Goal: Find specific page/section: Find specific page/section

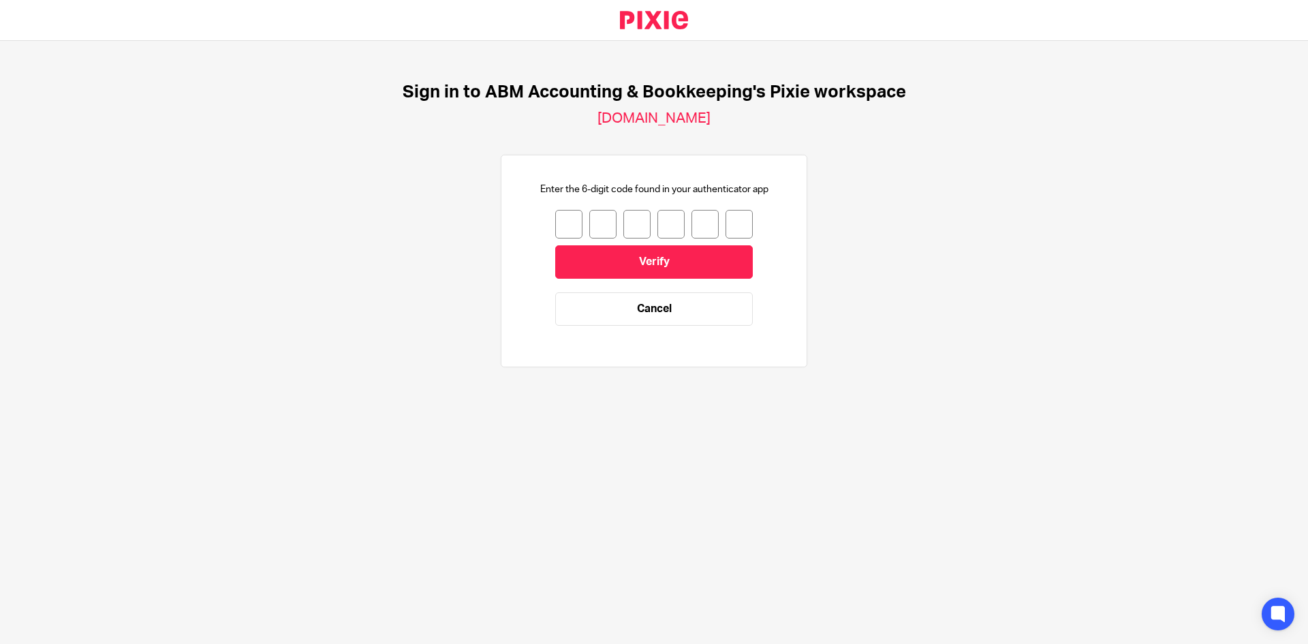
click at [555, 223] on input "number" at bounding box center [568, 224] width 27 height 29
type input "4"
type input "5"
type input "4"
type input "6"
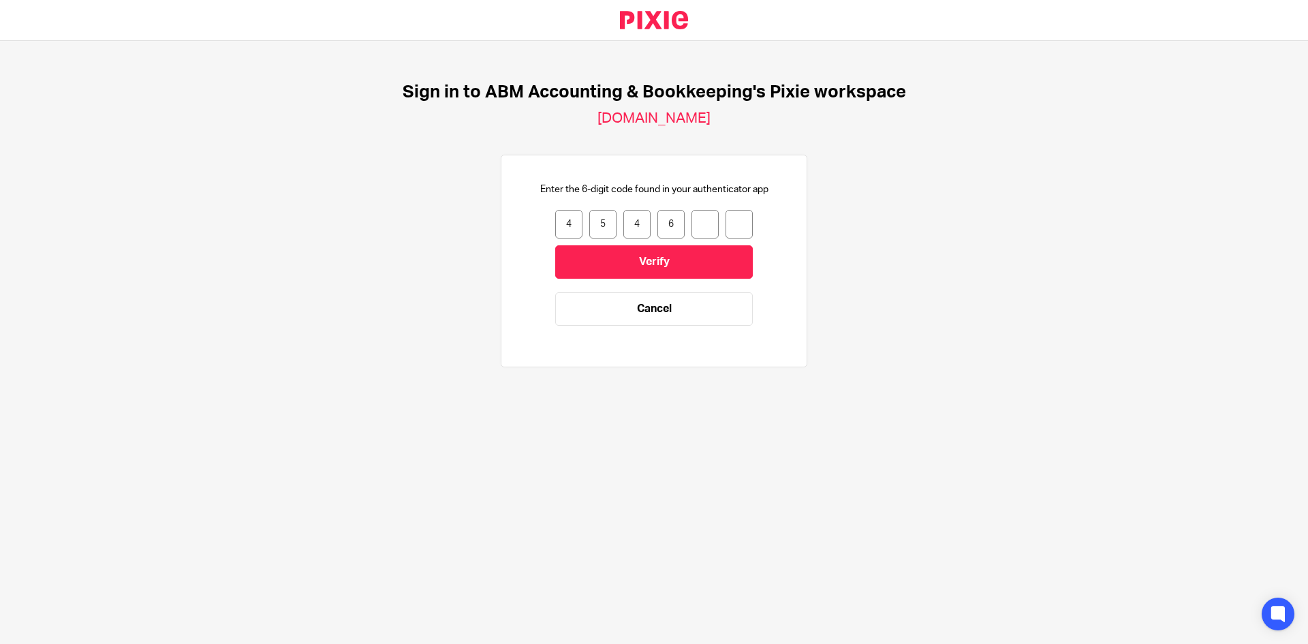
type input "1"
type input "5"
click at [658, 255] on input "Verify" at bounding box center [654, 261] width 198 height 33
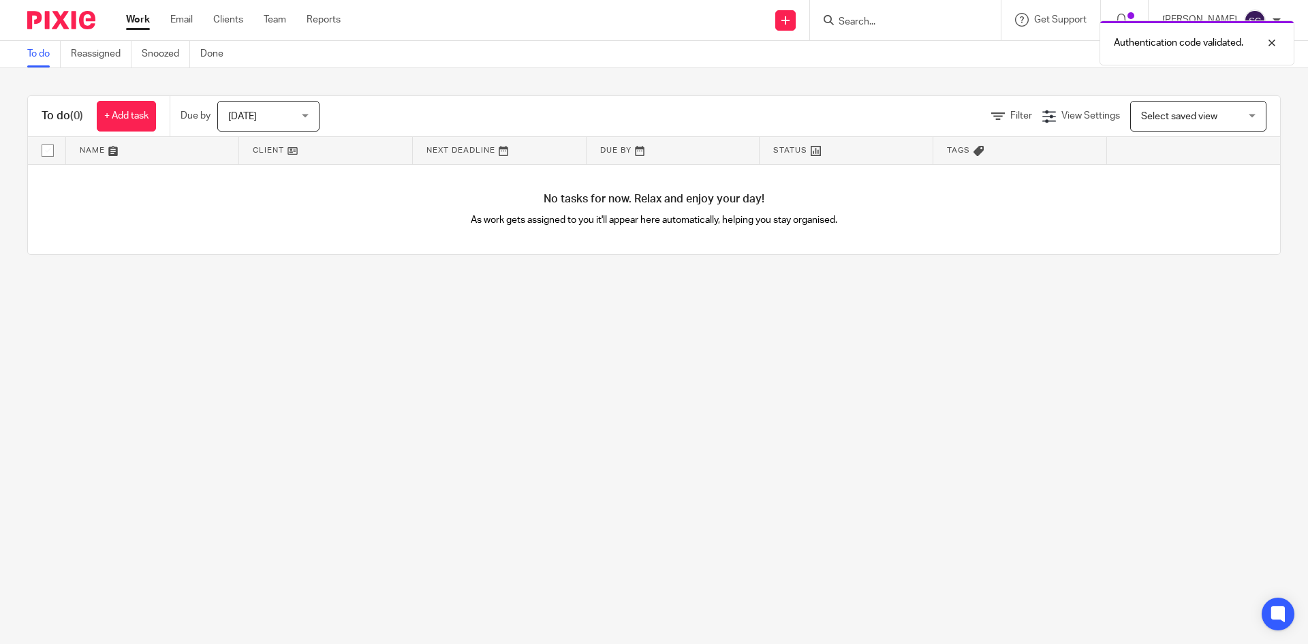
click at [899, 20] on div "Authentication code validated." at bounding box center [974, 40] width 640 height 52
click at [886, 13] on form at bounding box center [909, 20] width 145 height 17
click at [843, 17] on div "Authentication code validated." at bounding box center [974, 40] width 640 height 52
click at [841, 29] on div "Authentication code validated." at bounding box center [974, 40] width 640 height 52
click at [850, 23] on div "Authentication code validated." at bounding box center [974, 40] width 640 height 52
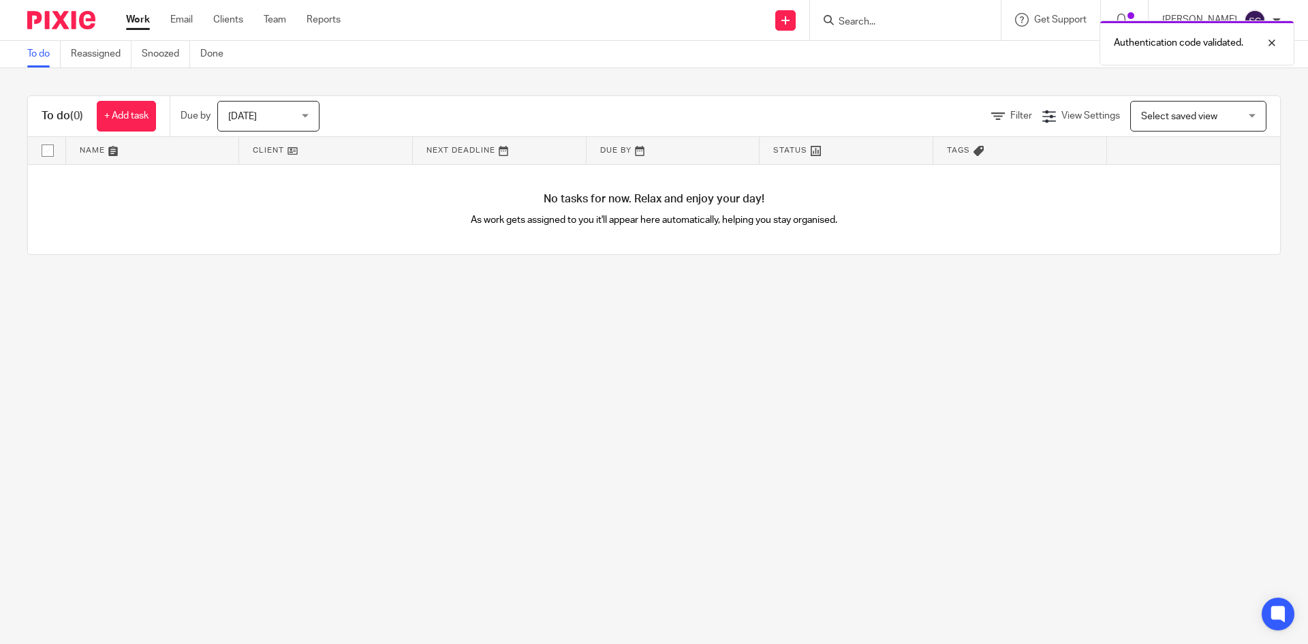
click at [848, 20] on div "Authentication code validated." at bounding box center [974, 40] width 640 height 52
click at [850, 19] on div "Authentication code validated." at bounding box center [974, 40] width 640 height 52
click at [1270, 39] on div at bounding box center [1261, 43] width 37 height 16
click at [914, 23] on div "Authentication code validated." at bounding box center [974, 40] width 640 height 52
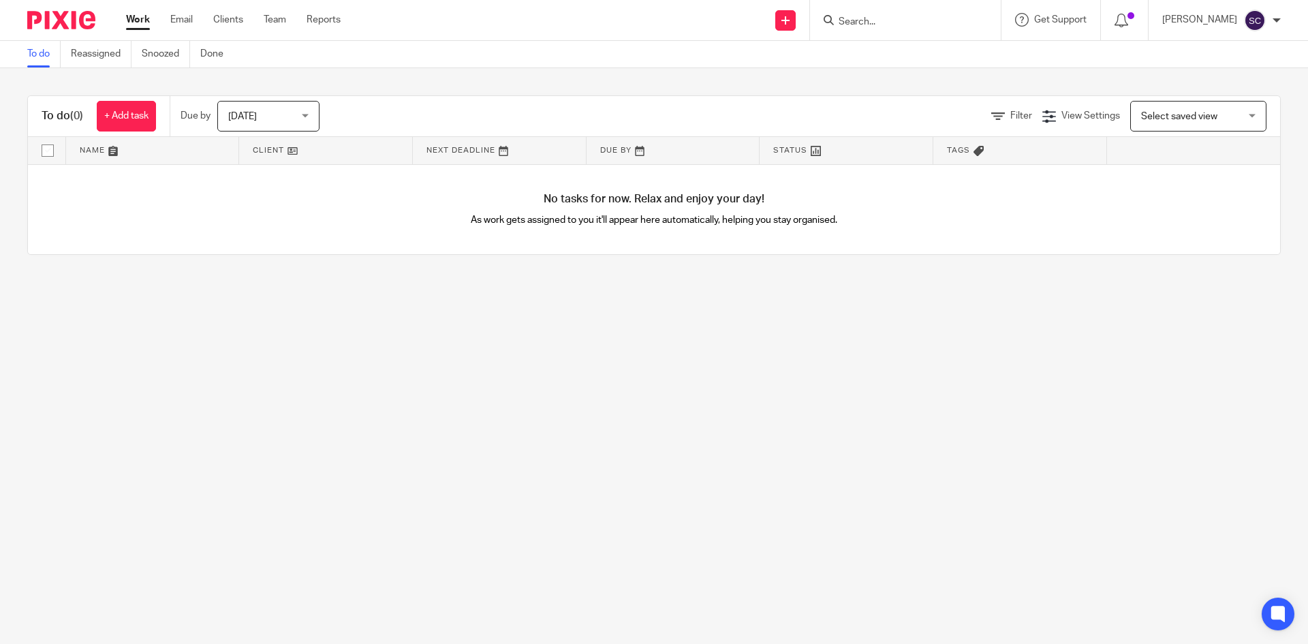
click at [858, 20] on input "Search" at bounding box center [898, 22] width 123 height 12
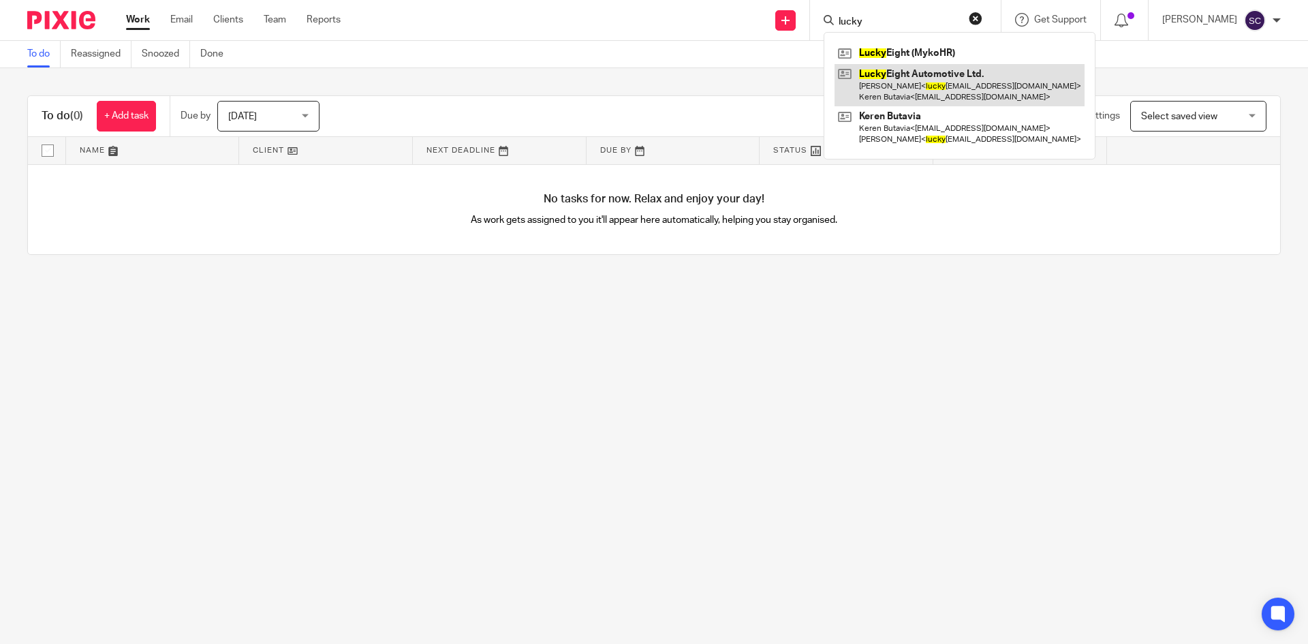
type input "lucky"
click at [944, 84] on link at bounding box center [960, 85] width 250 height 42
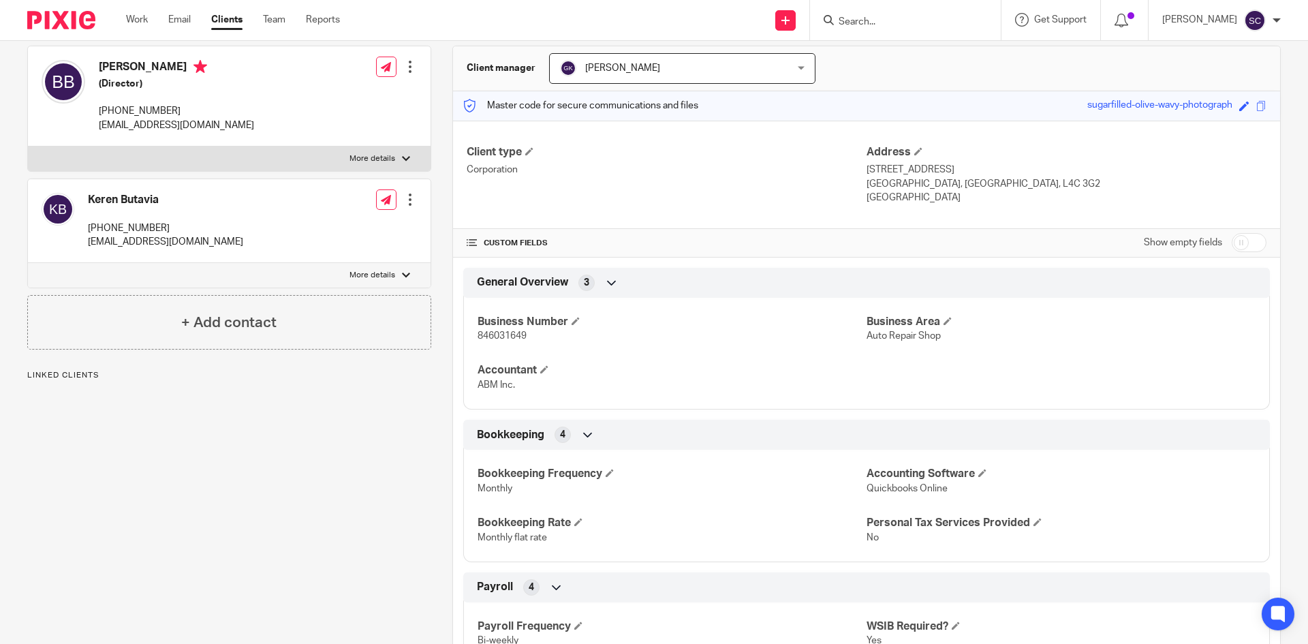
scroll to position [136, 0]
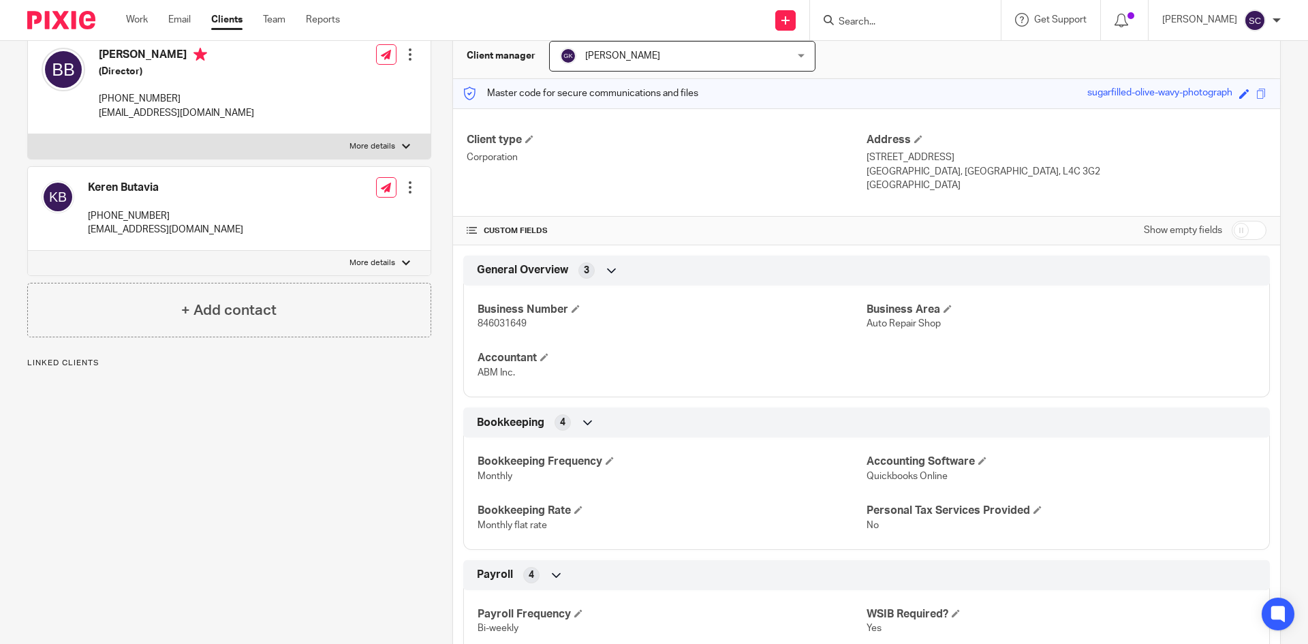
click at [491, 326] on span "846031649" at bounding box center [502, 324] width 49 height 10
copy p "846031649"
